Goal: Task Accomplishment & Management: Manage account settings

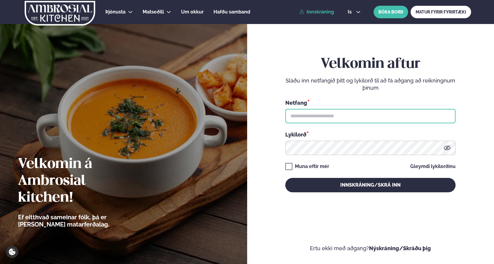
type input "**********"
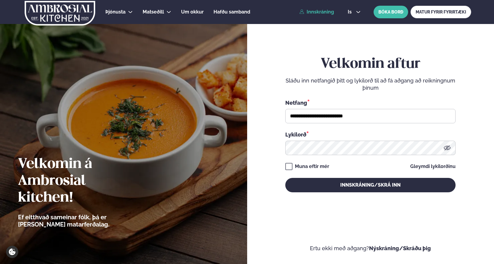
click at [324, 12] on link "Innskráning" at bounding box center [316, 11] width 35 height 5
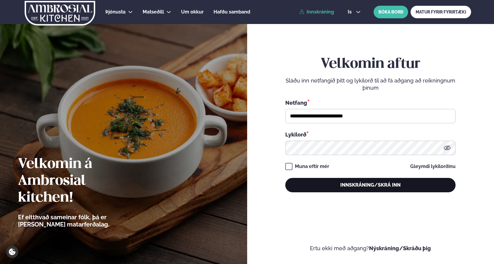
click at [323, 188] on button "Innskráning/Skrá inn" at bounding box center [370, 185] width 170 height 14
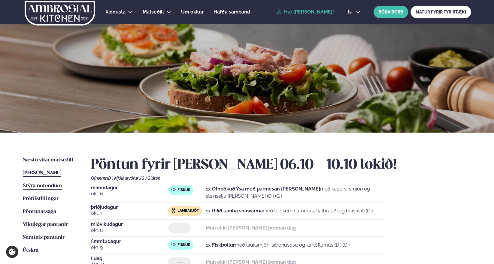
click at [50, 187] on span "Stýra notendum" at bounding box center [42, 185] width 39 height 5
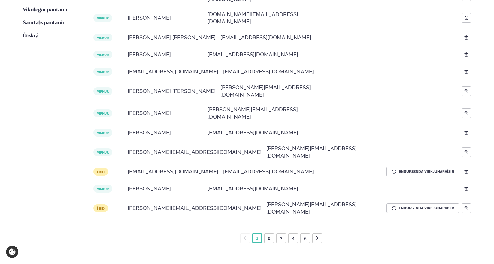
scroll to position [214, 0]
click at [268, 234] on link "2" at bounding box center [268, 239] width 5 height 10
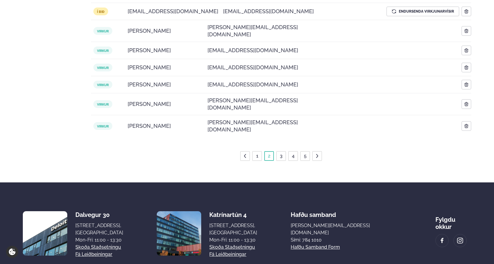
scroll to position [291, 0]
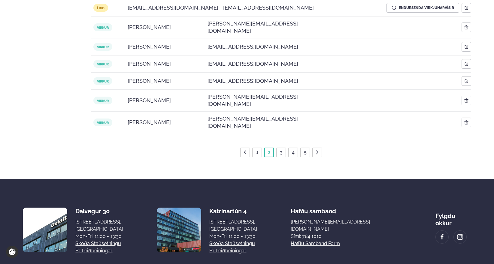
click at [281, 148] on link "3" at bounding box center [280, 153] width 5 height 10
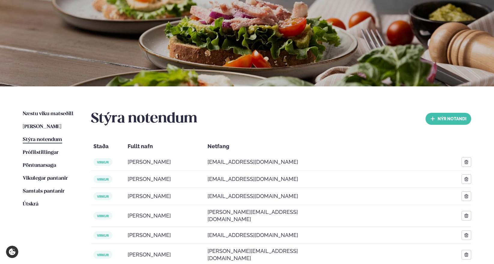
scroll to position [0, 0]
